Goal: Check status: Check status

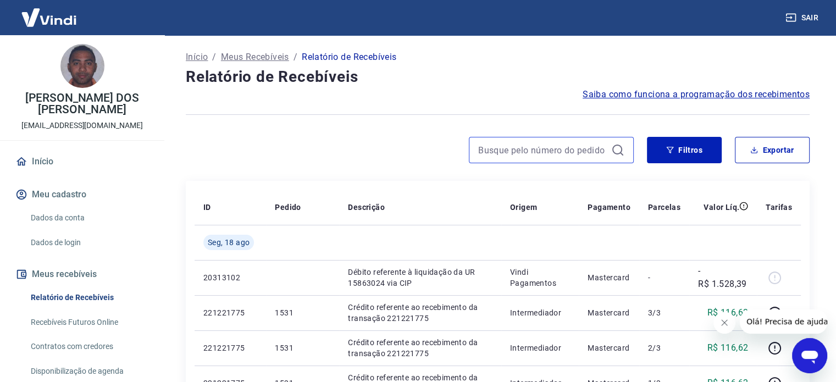
click at [534, 151] on input at bounding box center [542, 150] width 129 height 16
paste input "441"
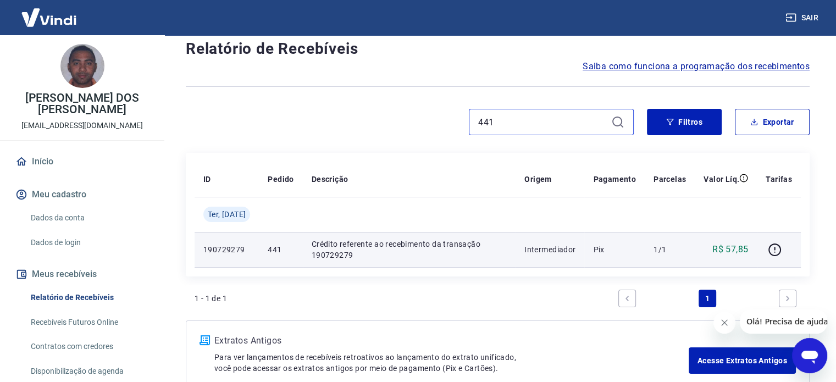
scroll to position [55, 0]
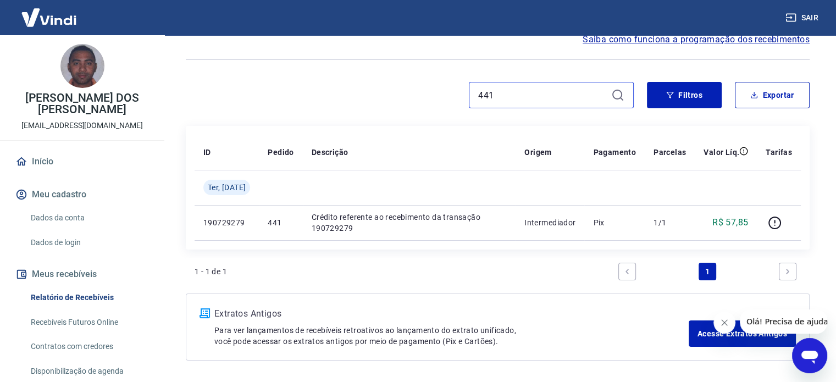
click at [518, 92] on input "441" at bounding box center [542, 95] width 129 height 16
type input "4"
paste input "173686738562"
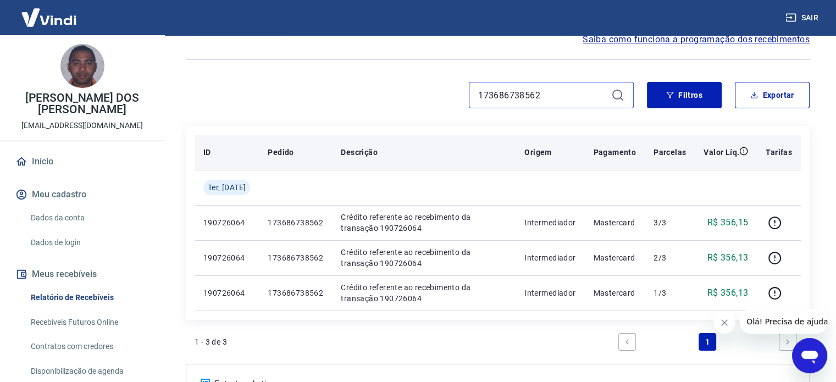
scroll to position [110, 0]
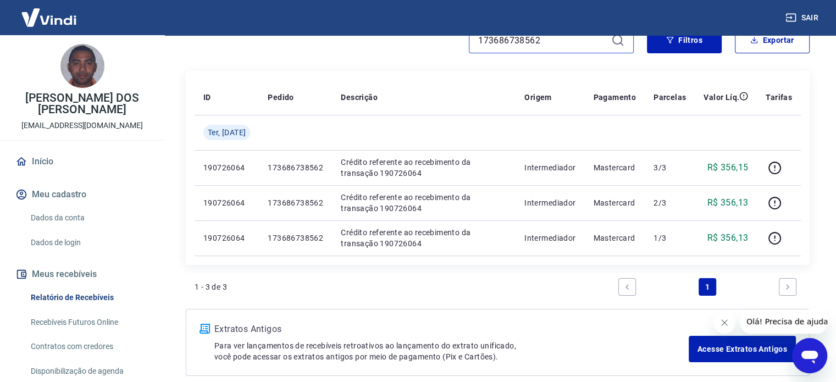
click at [562, 39] on input "173686738562" at bounding box center [542, 40] width 129 height 16
type input "1"
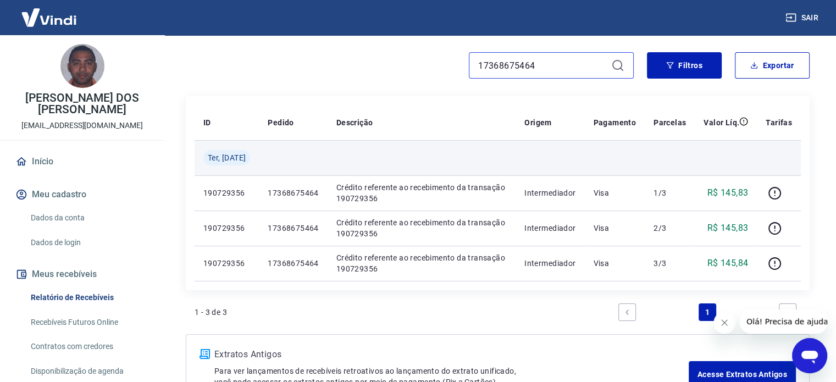
scroll to position [110, 0]
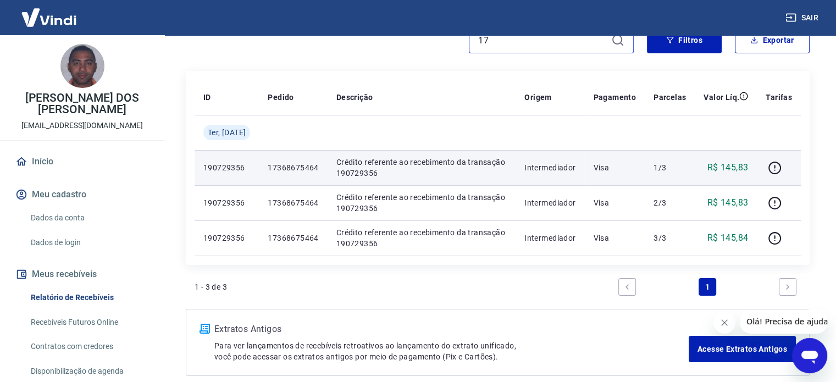
type input "1"
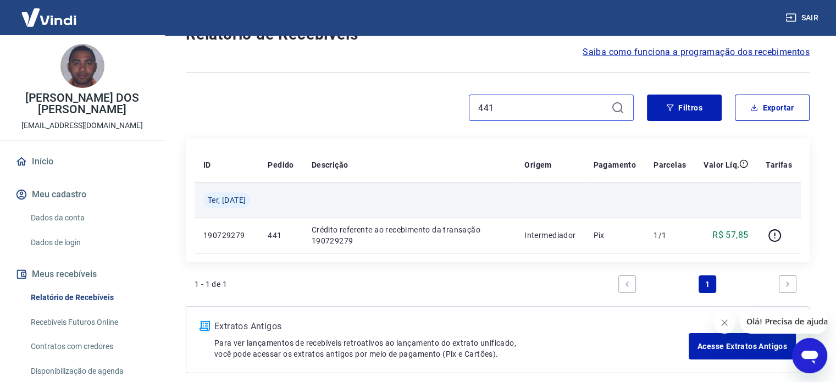
scroll to position [93, 0]
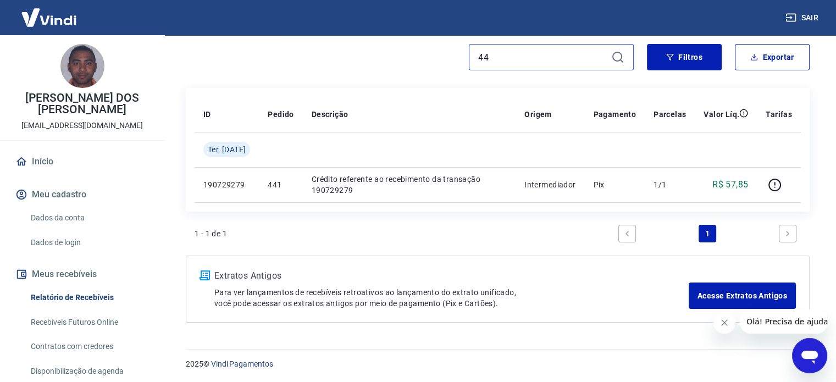
type input "4"
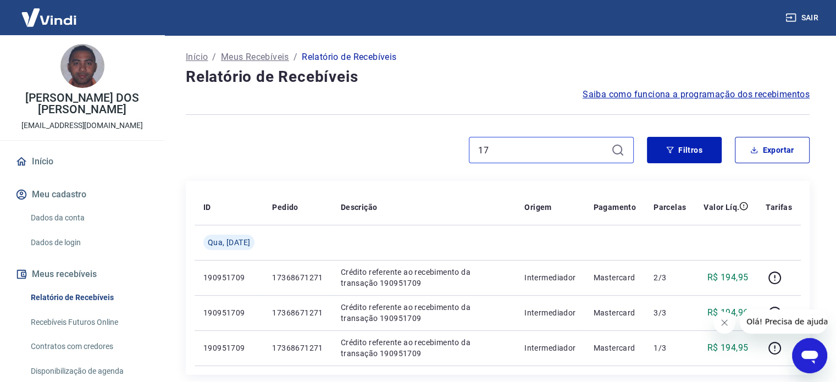
type input "1"
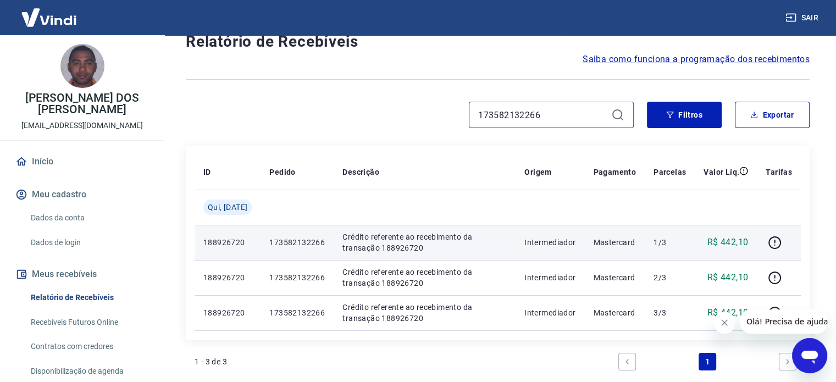
scroll to position [55, 0]
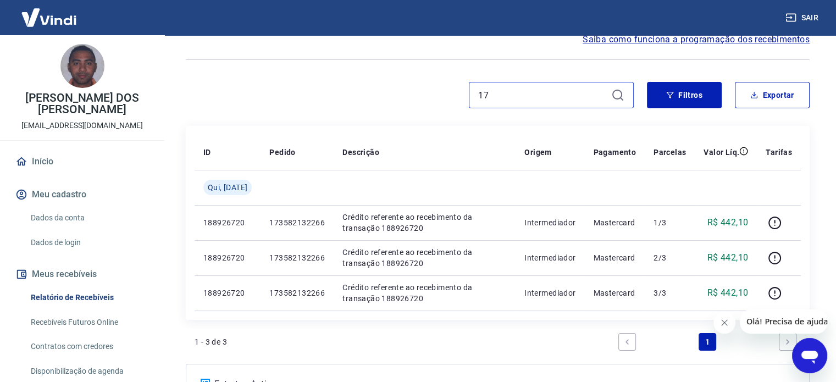
type input "1"
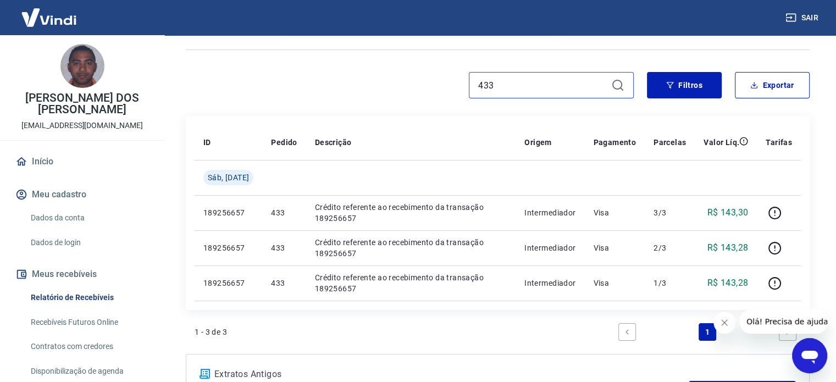
scroll to position [53, 0]
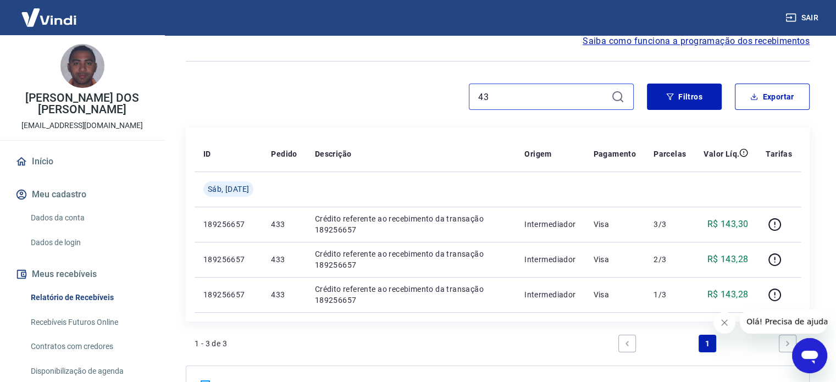
type input "4"
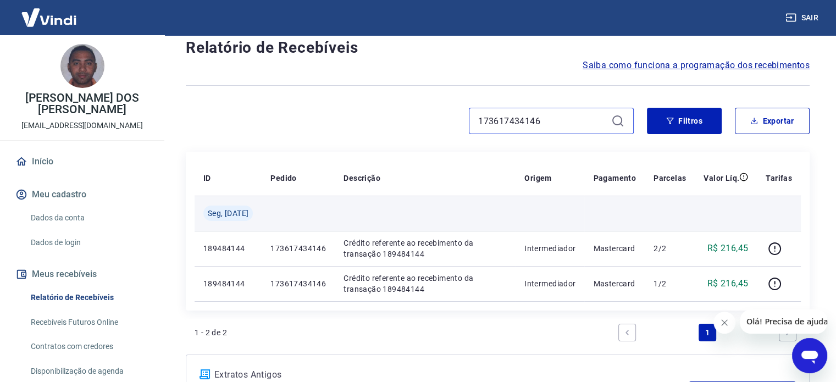
scroll to position [55, 0]
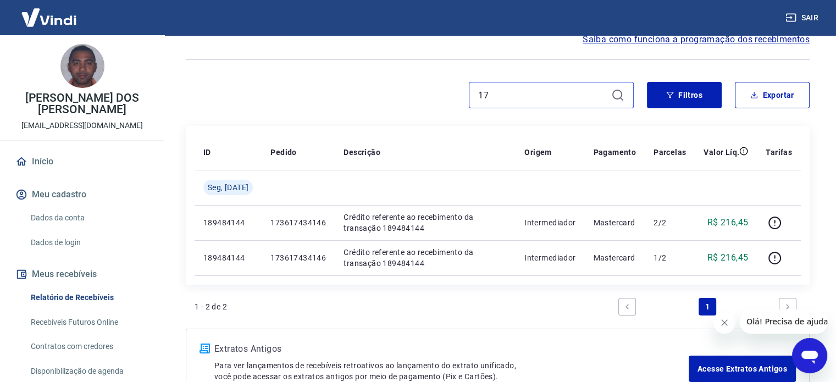
type input "1"
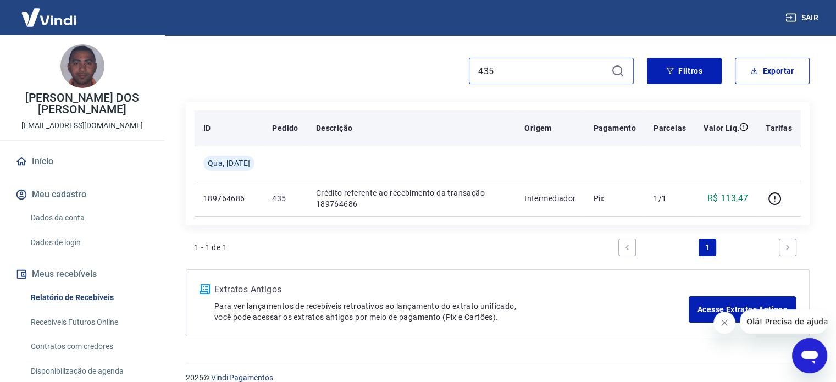
scroll to position [93, 0]
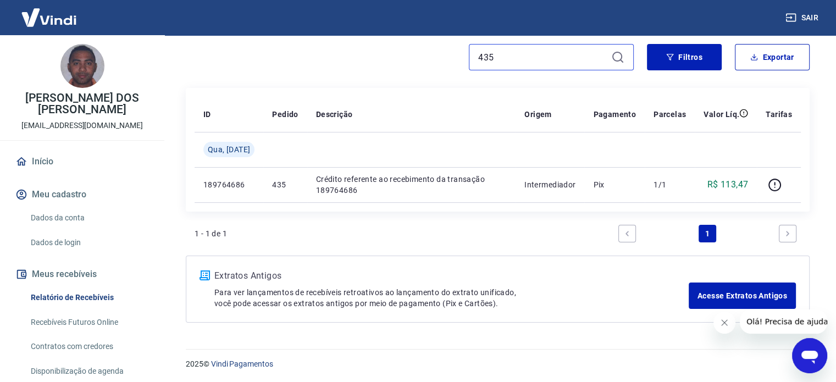
click at [518, 55] on input "435" at bounding box center [542, 57] width 129 height 16
type input "4"
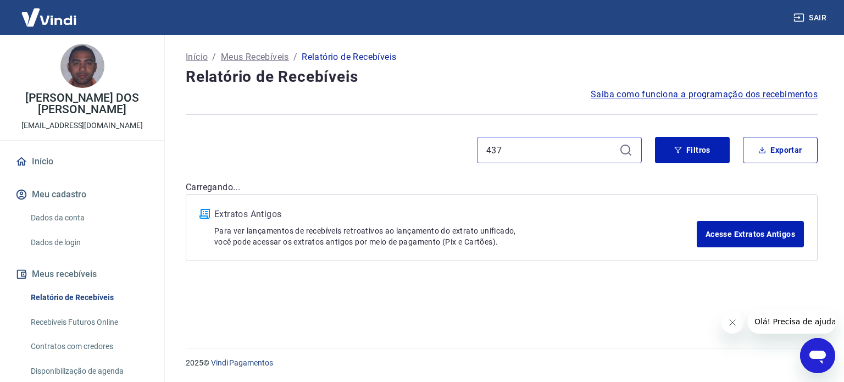
click at [521, 148] on input "437" at bounding box center [550, 150] width 129 height 16
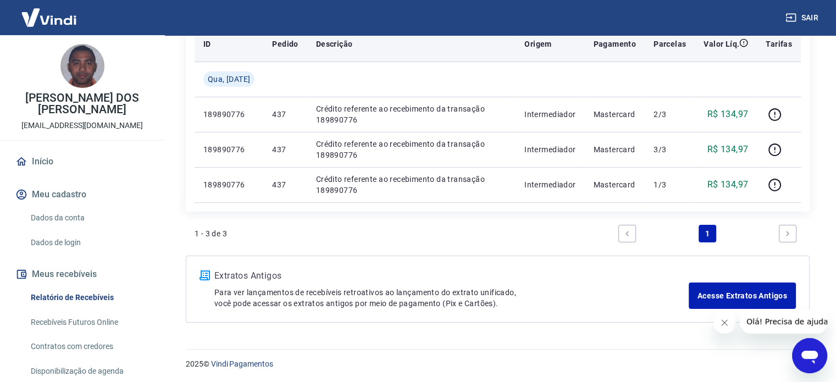
scroll to position [108, 0]
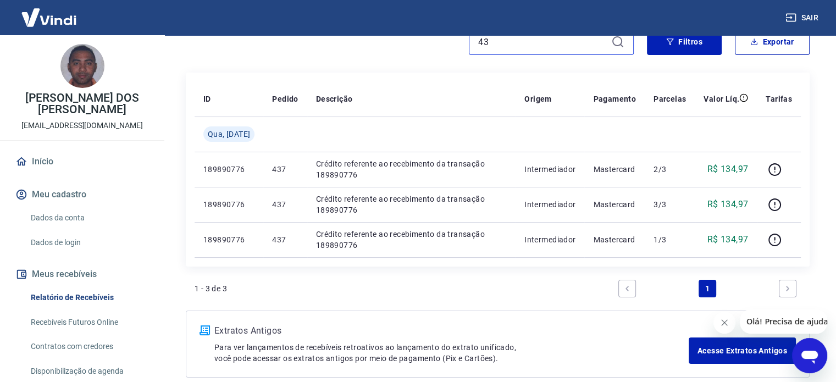
type input "4"
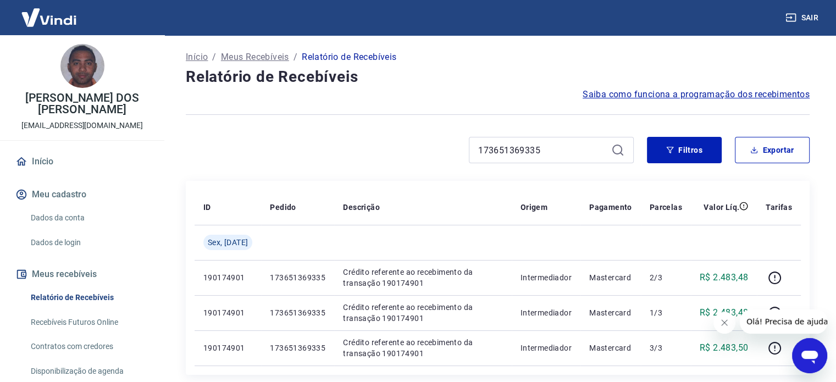
click at [725, 324] on icon "Fechar mensagem da empresa" at bounding box center [724, 322] width 9 height 9
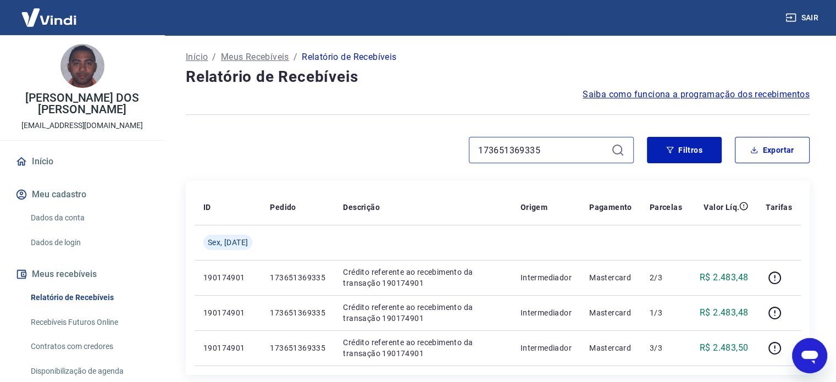
click at [558, 150] on input "173651369335" at bounding box center [542, 150] width 129 height 16
type input "1"
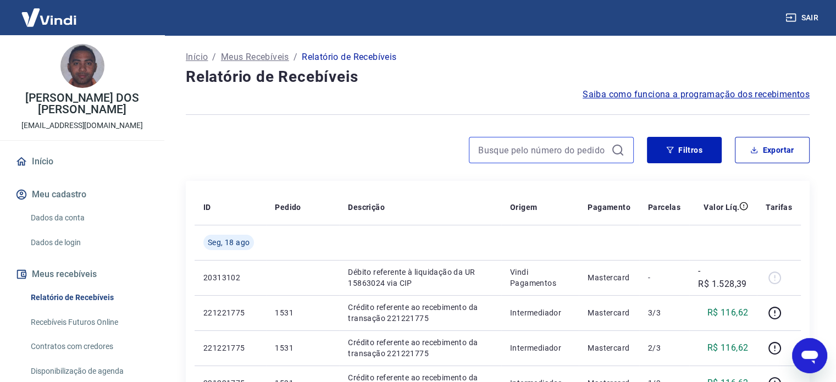
click at [519, 148] on input at bounding box center [542, 150] width 129 height 16
paste input "431"
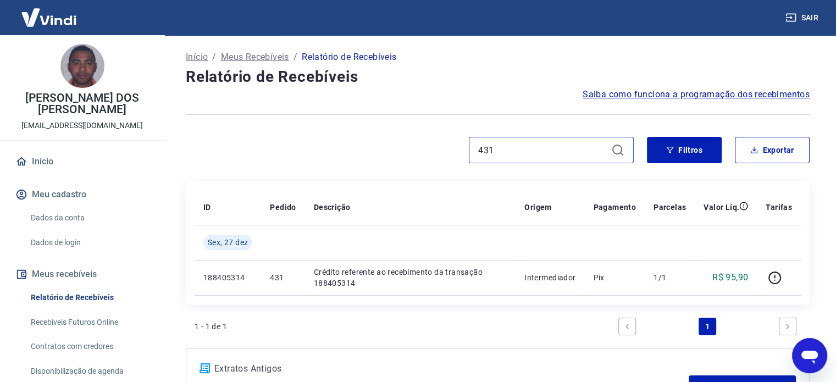
click at [537, 151] on input "431" at bounding box center [542, 150] width 129 height 16
type input "4"
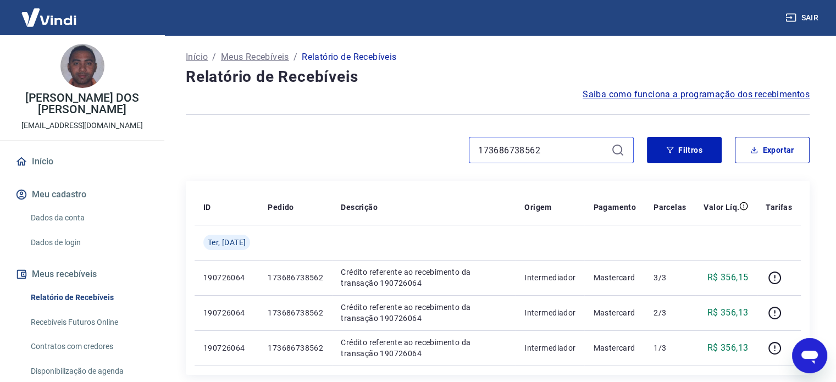
scroll to position [55, 0]
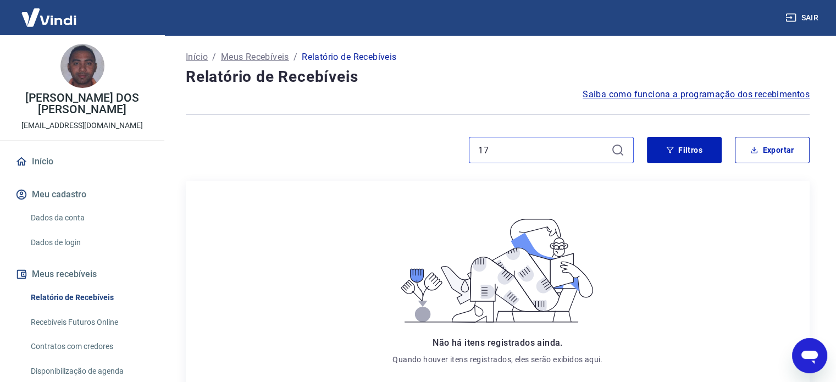
type input "1"
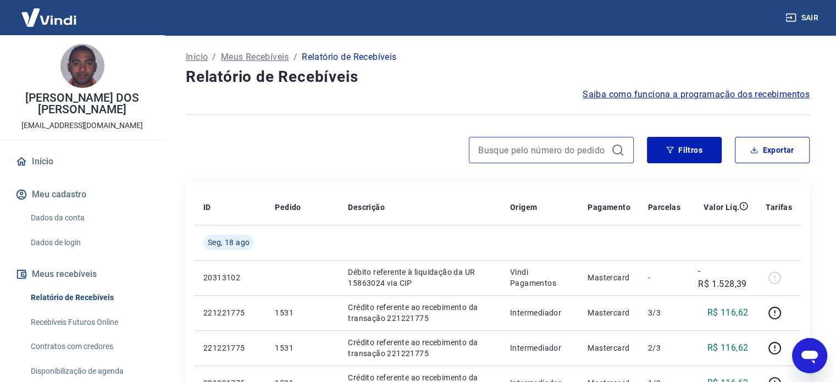
click at [509, 149] on input at bounding box center [542, 150] width 129 height 16
paste input "441"
type input "441"
